Goal: Information Seeking & Learning: Learn about a topic

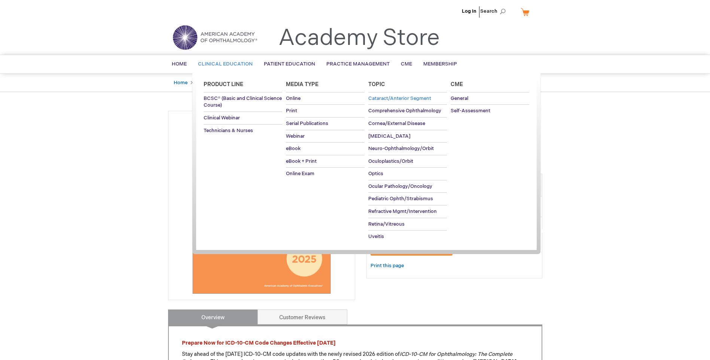
click at [389, 99] on span "Cataract/Anterior Segment" at bounding box center [399, 98] width 63 height 6
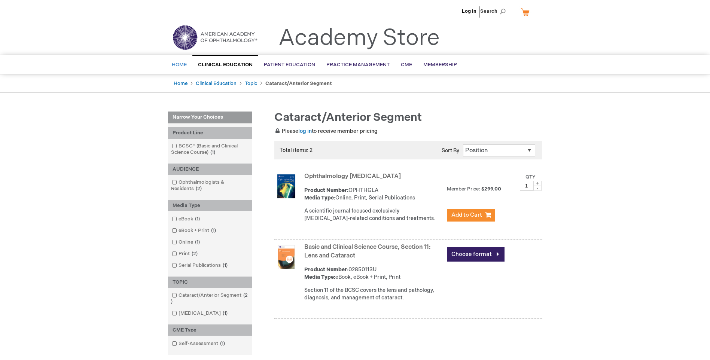
click at [177, 65] on span "Home" at bounding box center [179, 65] width 15 height 6
